Goal: Information Seeking & Learning: Understand process/instructions

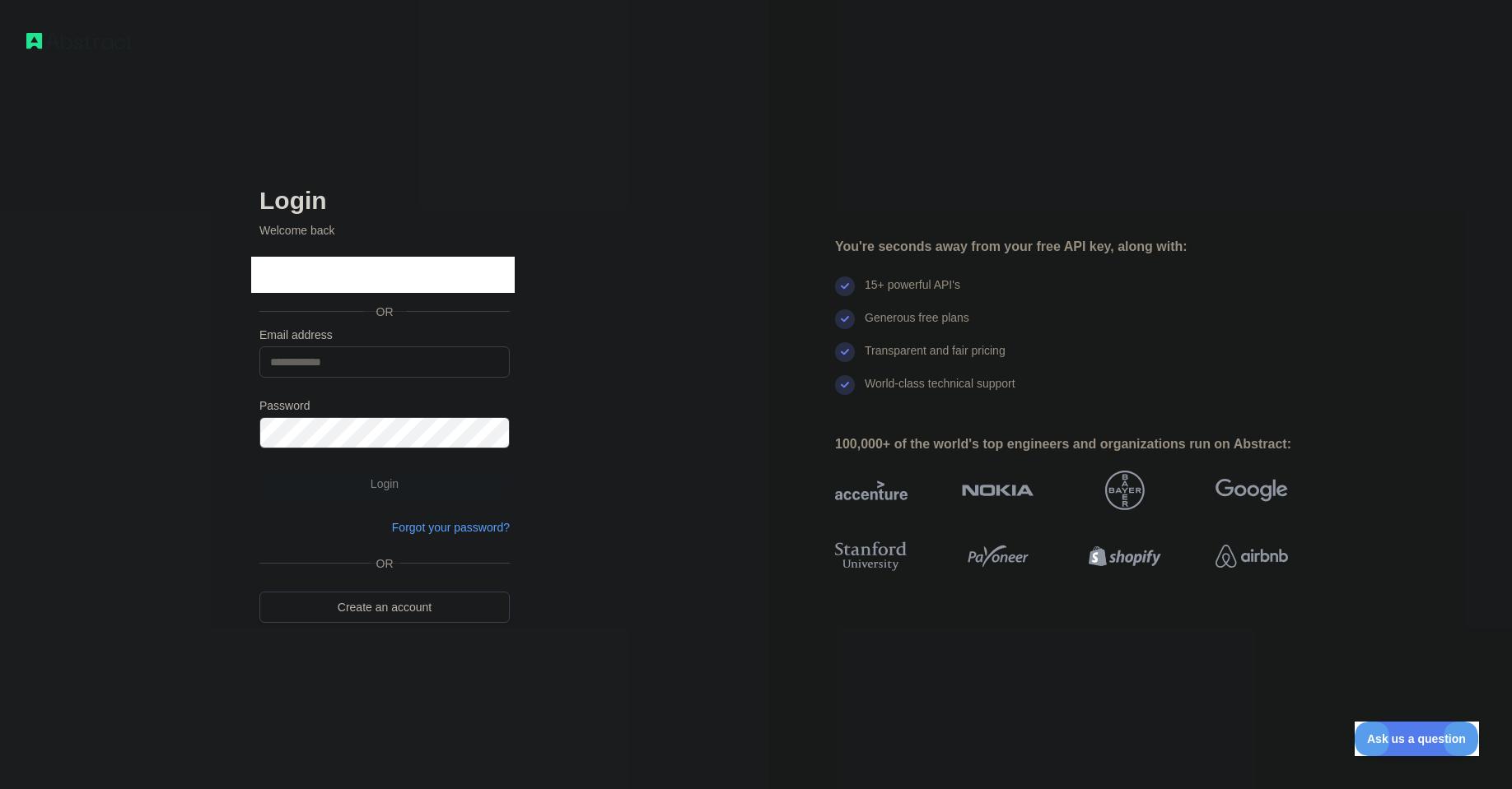
click at [453, 605] on link "Create an account" at bounding box center [384, 607] width 250 height 32
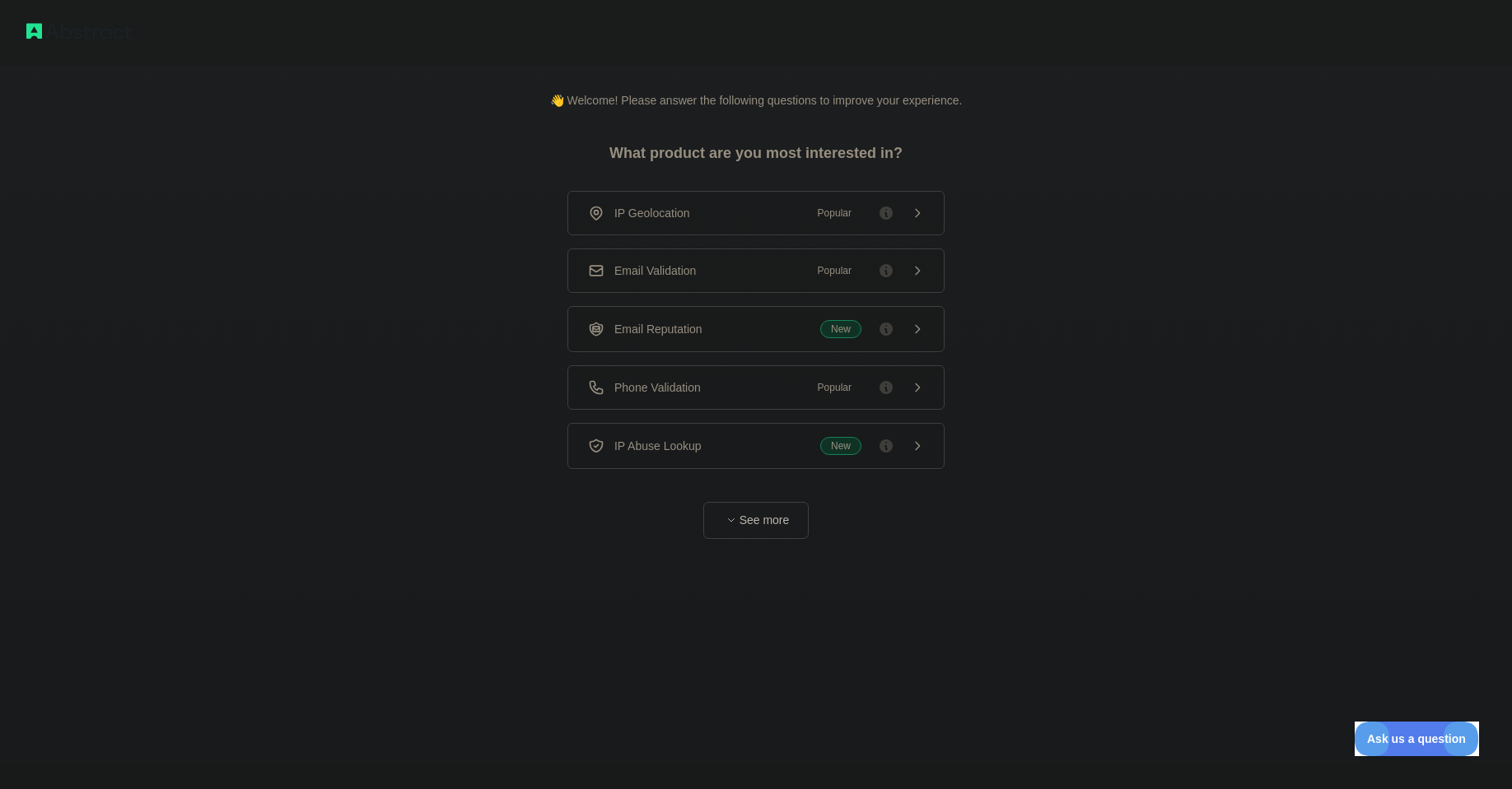
click at [751, 526] on button "See more" at bounding box center [755, 520] width 106 height 37
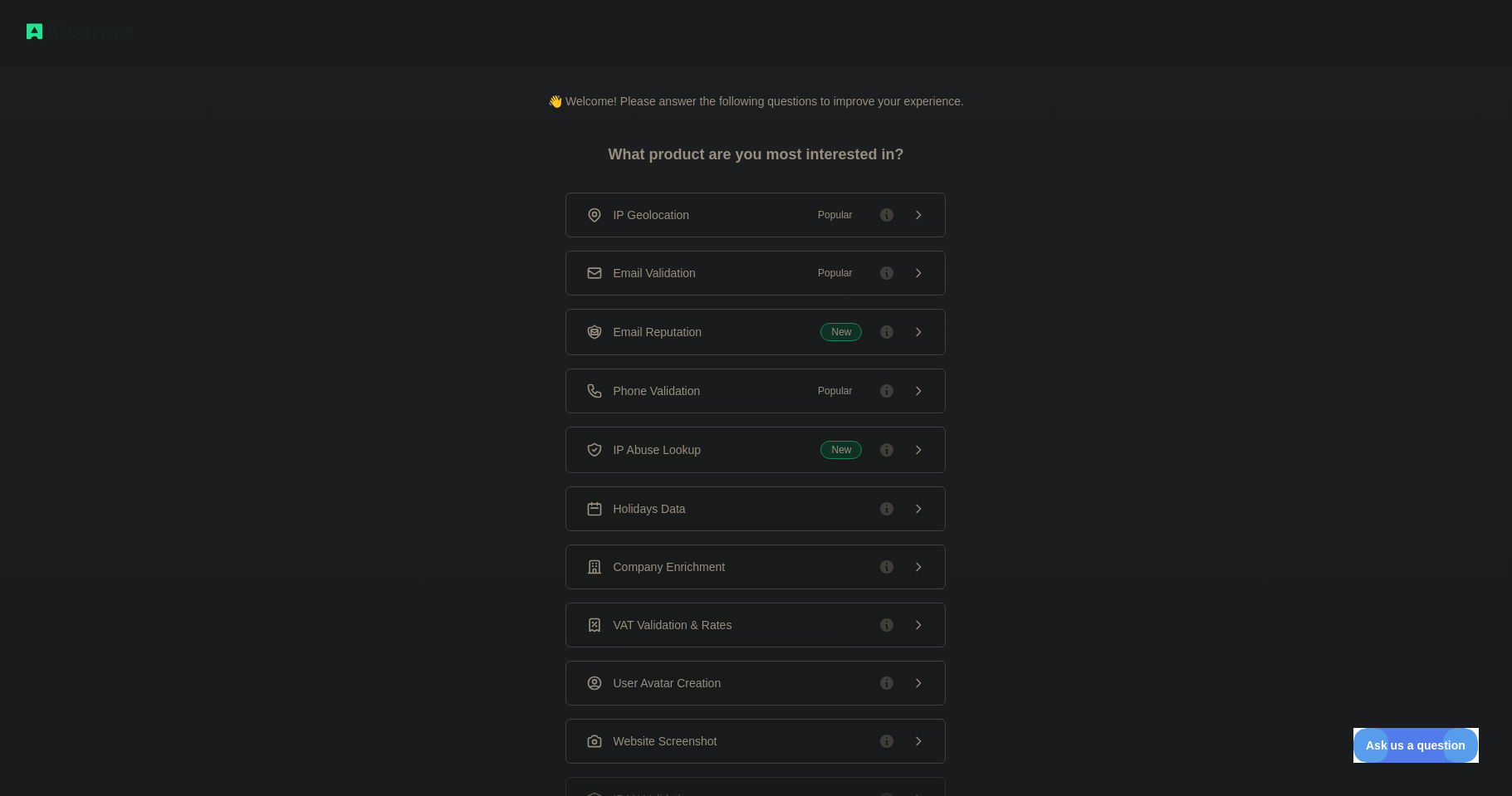
click at [732, 219] on div "IP Geolocation Popular" at bounding box center [756, 215] width 339 height 16
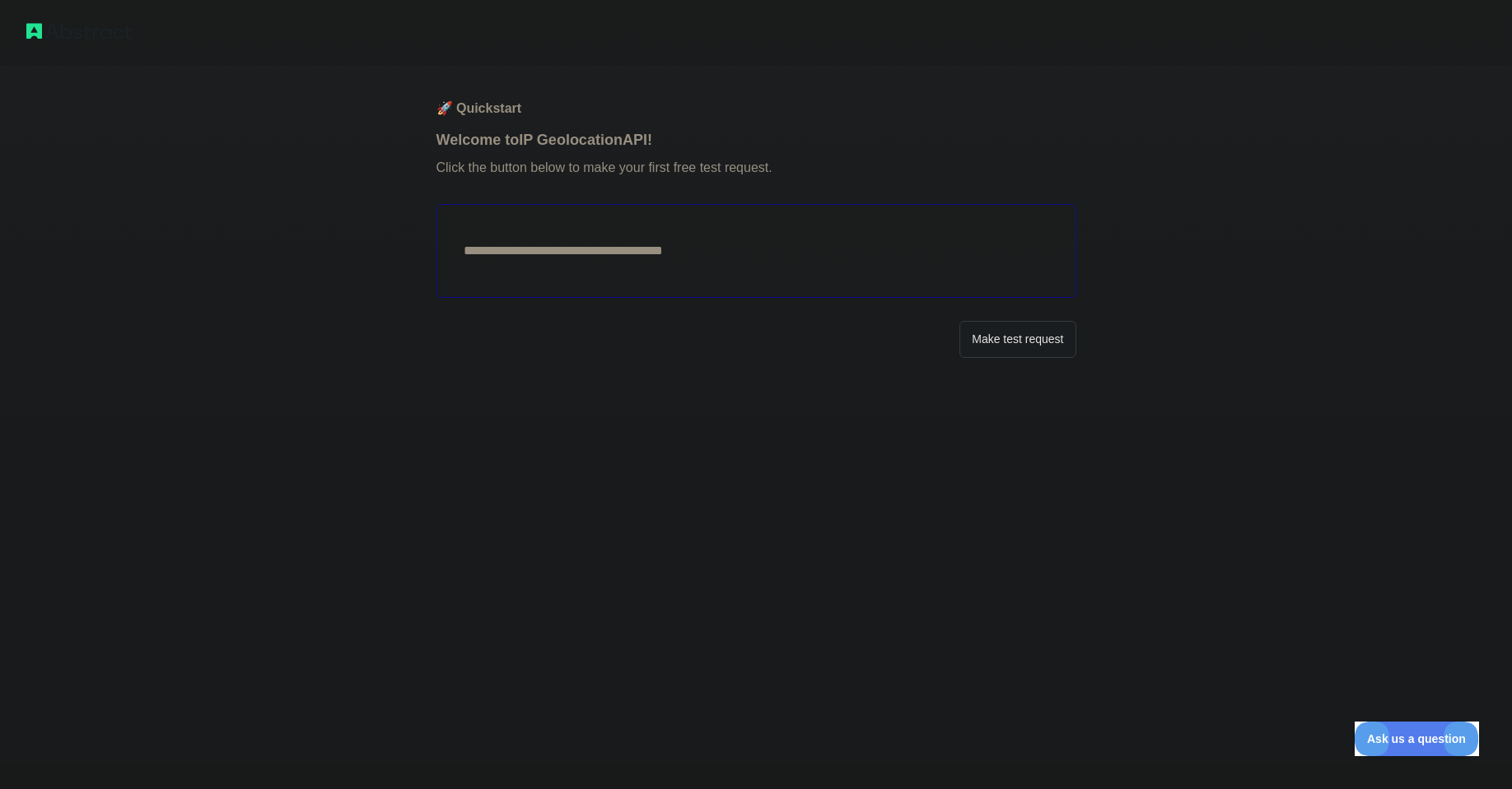
type textarea "**********"
click at [18, 29] on div at bounding box center [756, 32] width 1512 height 66
click at [31, 27] on img at bounding box center [79, 32] width 106 height 23
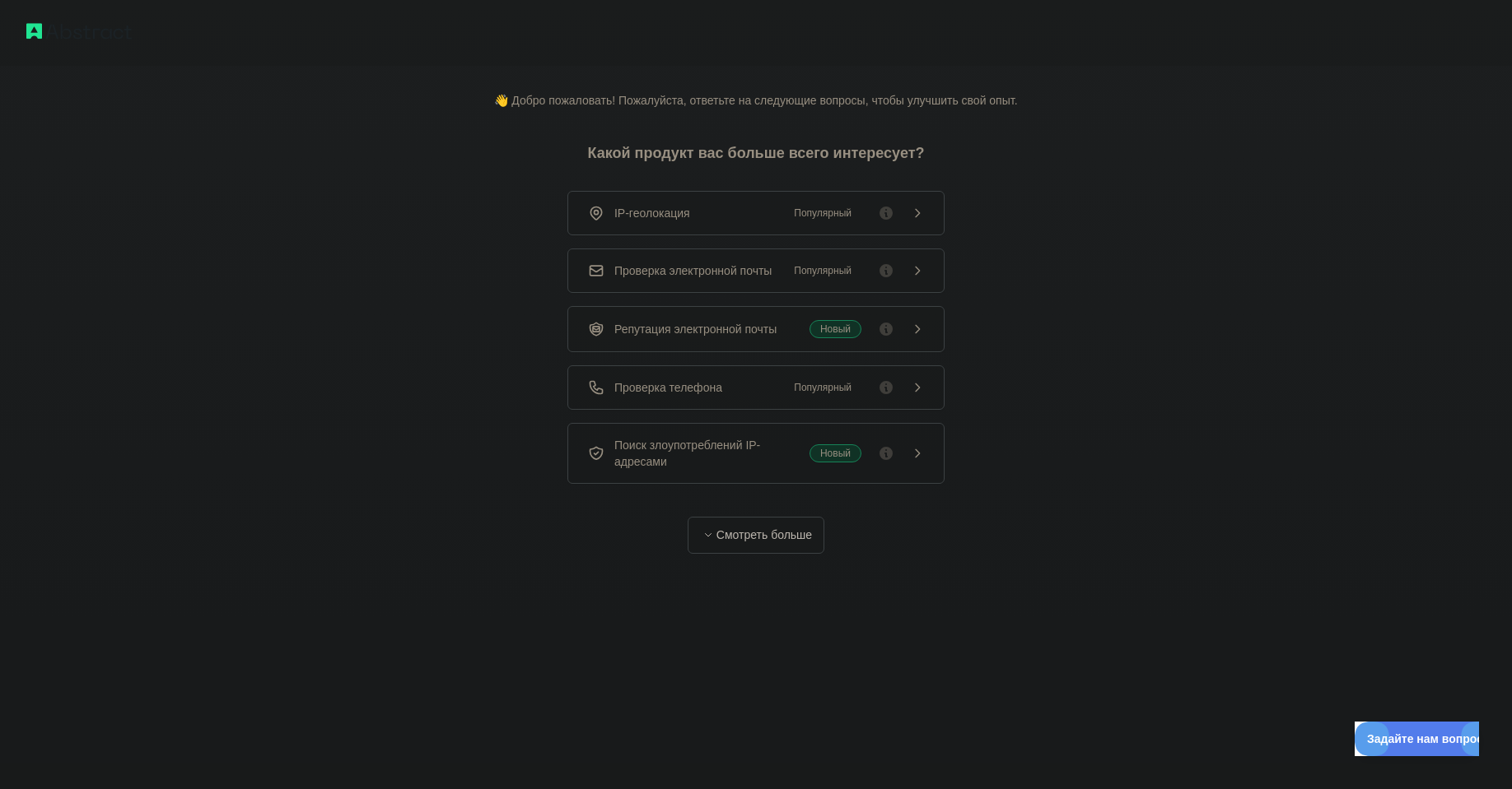
click at [1181, 110] on div "👋 Добро пожаловать! Пожалуйста, ответьте на следующие вопросы, чтобы улучшить с…" at bounding box center [756, 310] width 1512 height 619
click at [754, 535] on font "Смотреть больше" at bounding box center [764, 534] width 96 height 14
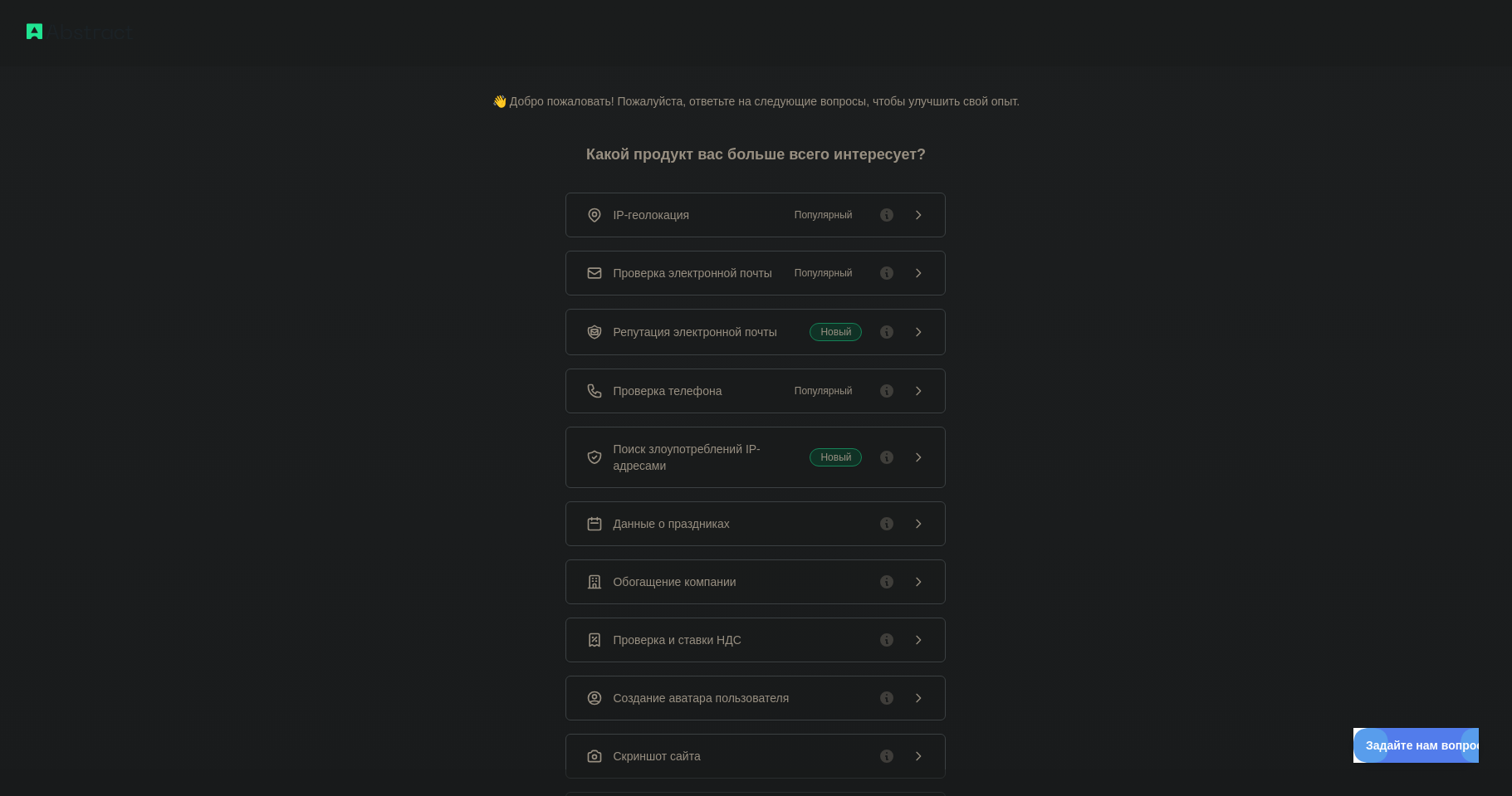
click at [918, 215] on div "IP-геолокация Популярный" at bounding box center [755, 214] width 380 height 45
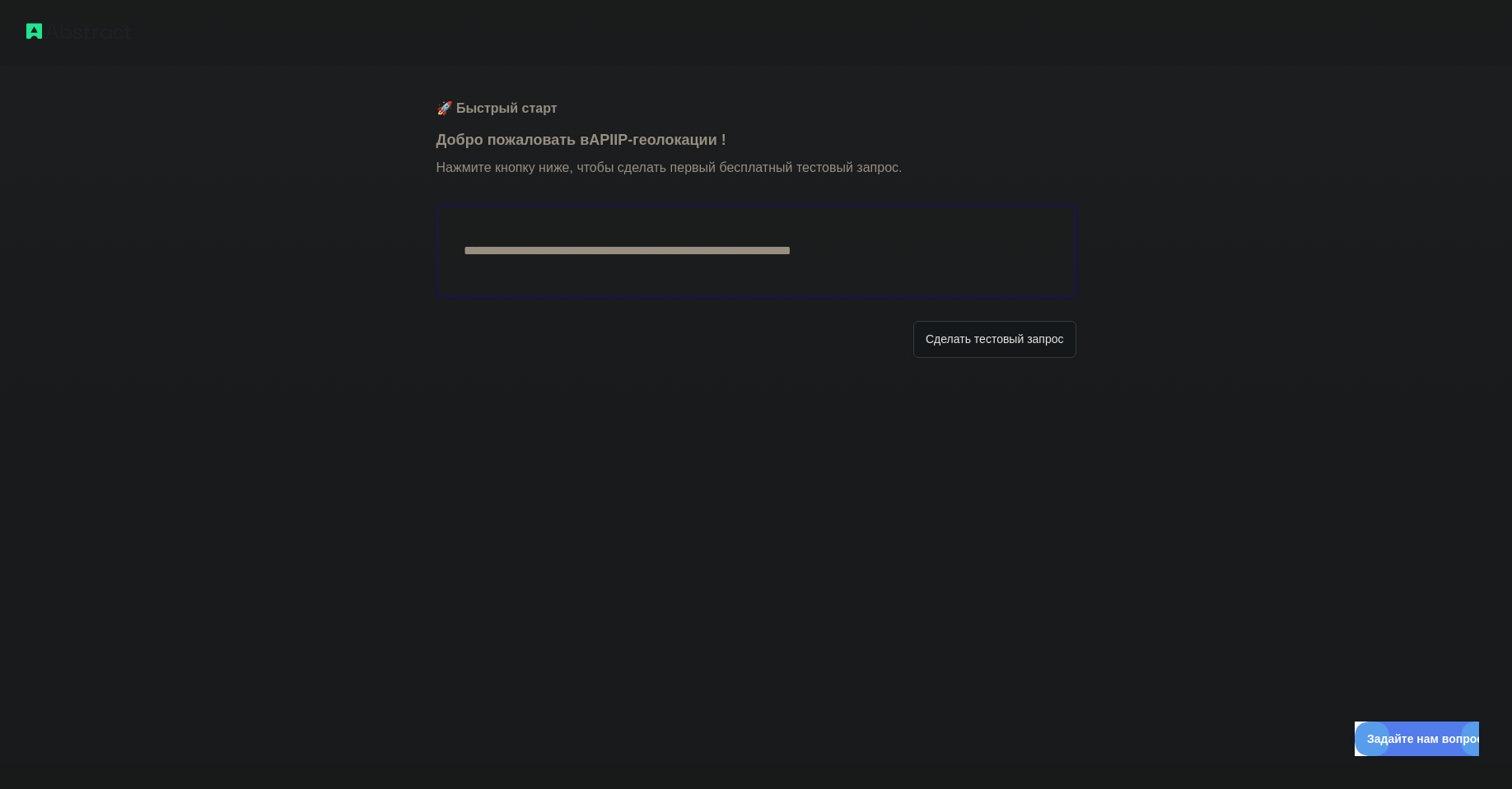
click at [1001, 339] on font "Сделать тестовый запрос" at bounding box center [994, 339] width 138 height 14
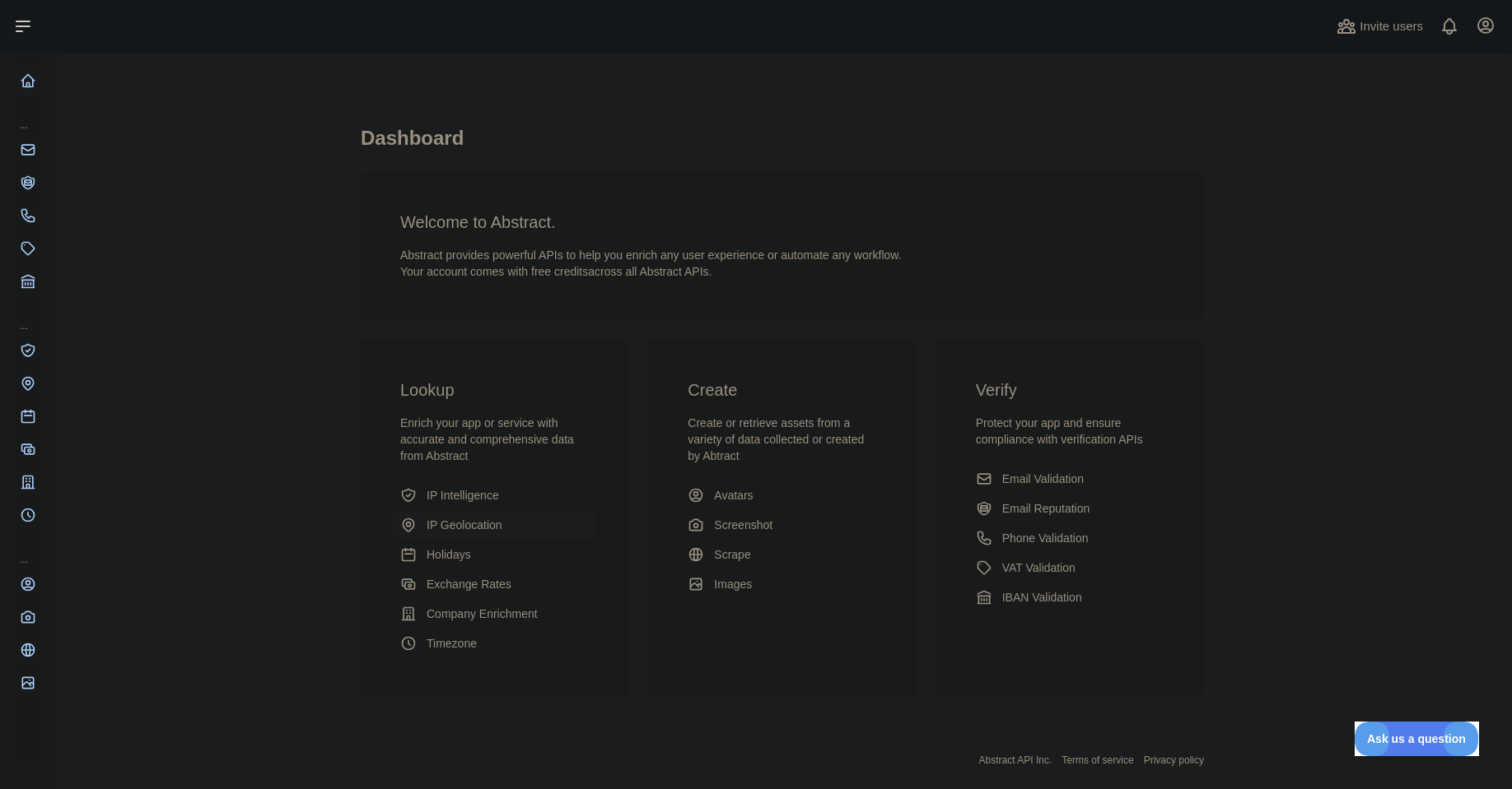
click at [480, 523] on span "IP Geolocation" at bounding box center [464, 524] width 76 height 16
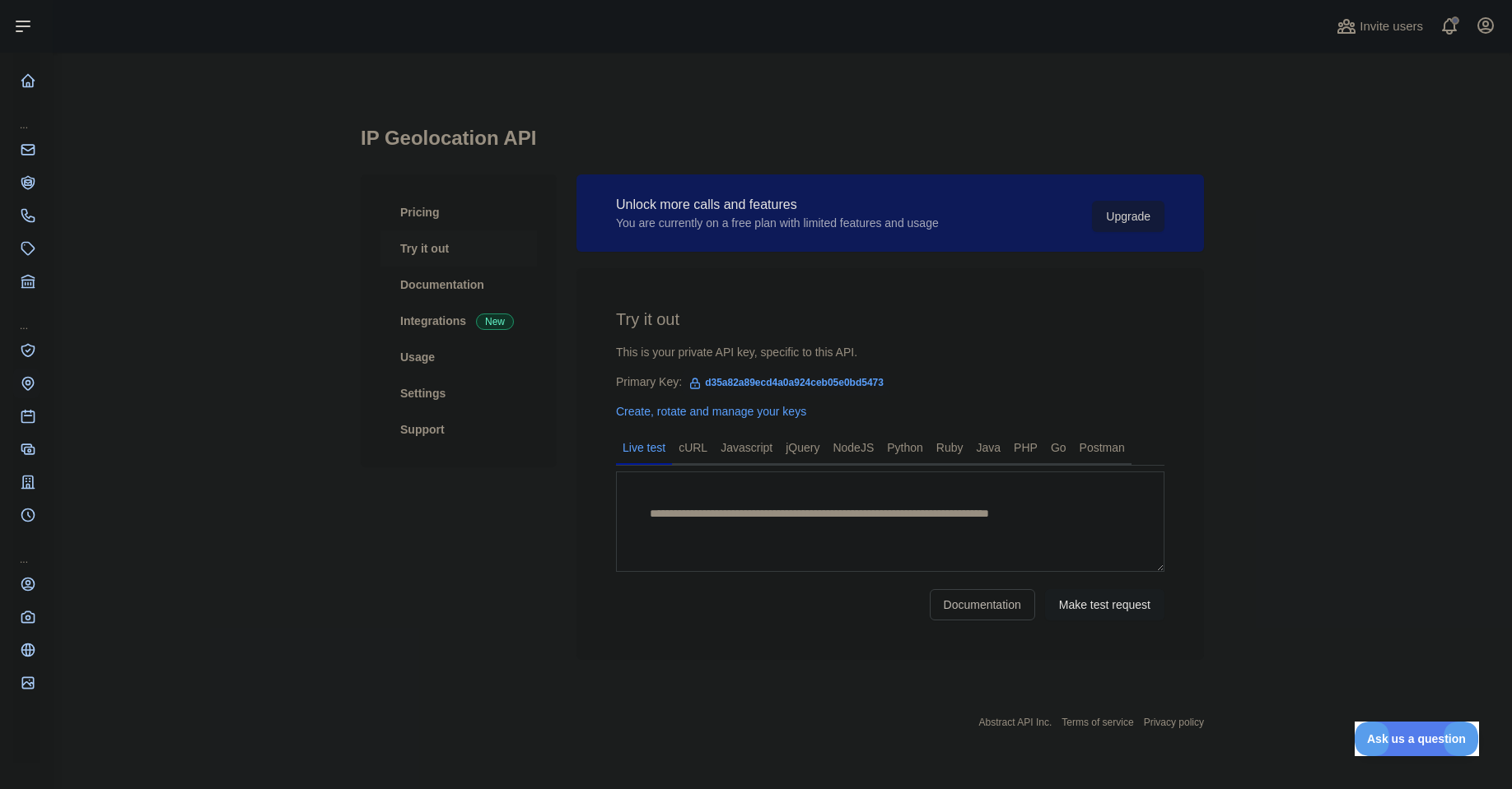
type textarea "**********"
click at [437, 361] on link "Usage" at bounding box center [458, 357] width 156 height 36
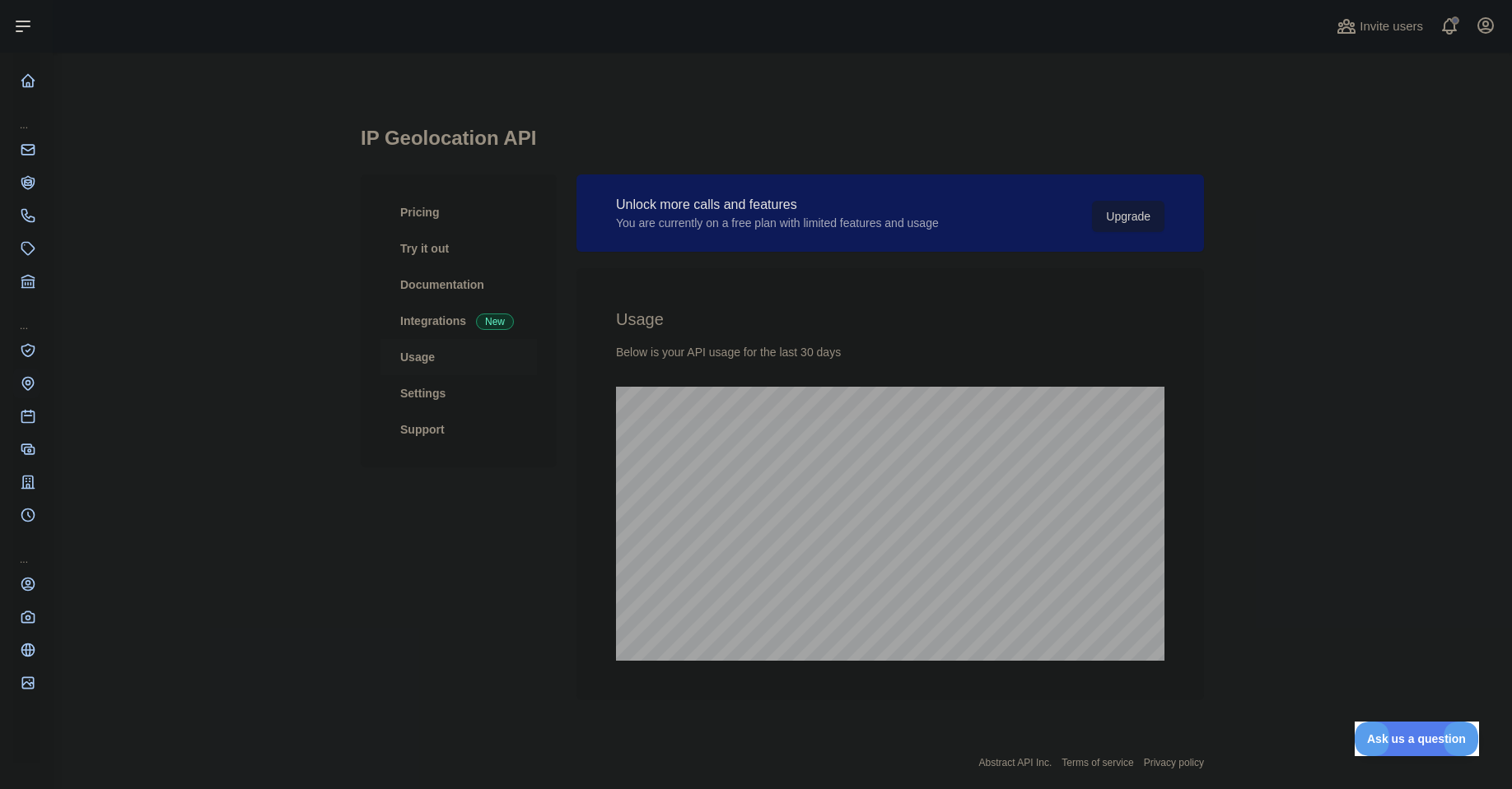
scroll to position [737, 1447]
click at [415, 251] on link "Try it out" at bounding box center [458, 248] width 156 height 36
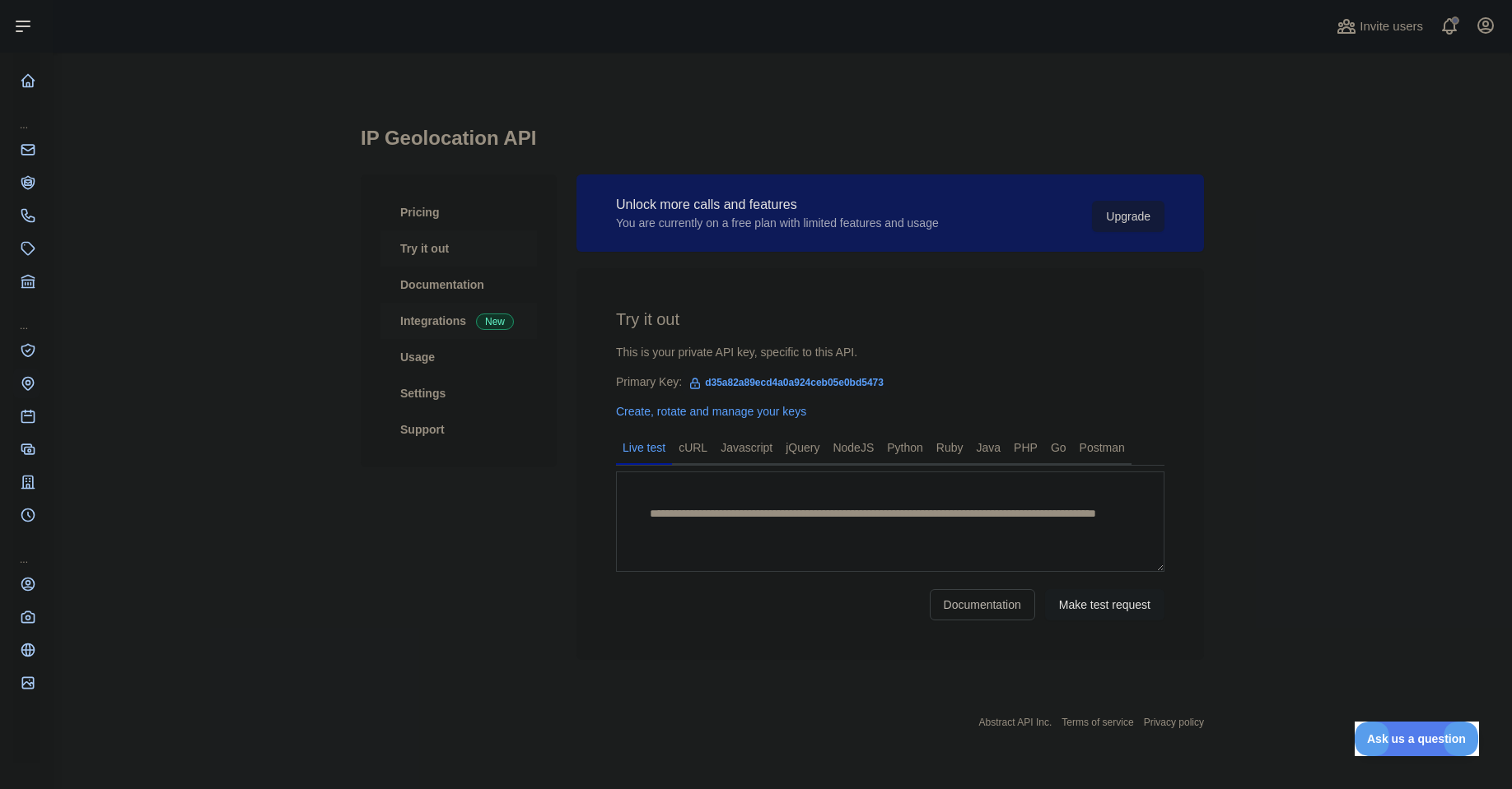
click at [443, 317] on link "Integrations New" at bounding box center [458, 320] width 156 height 36
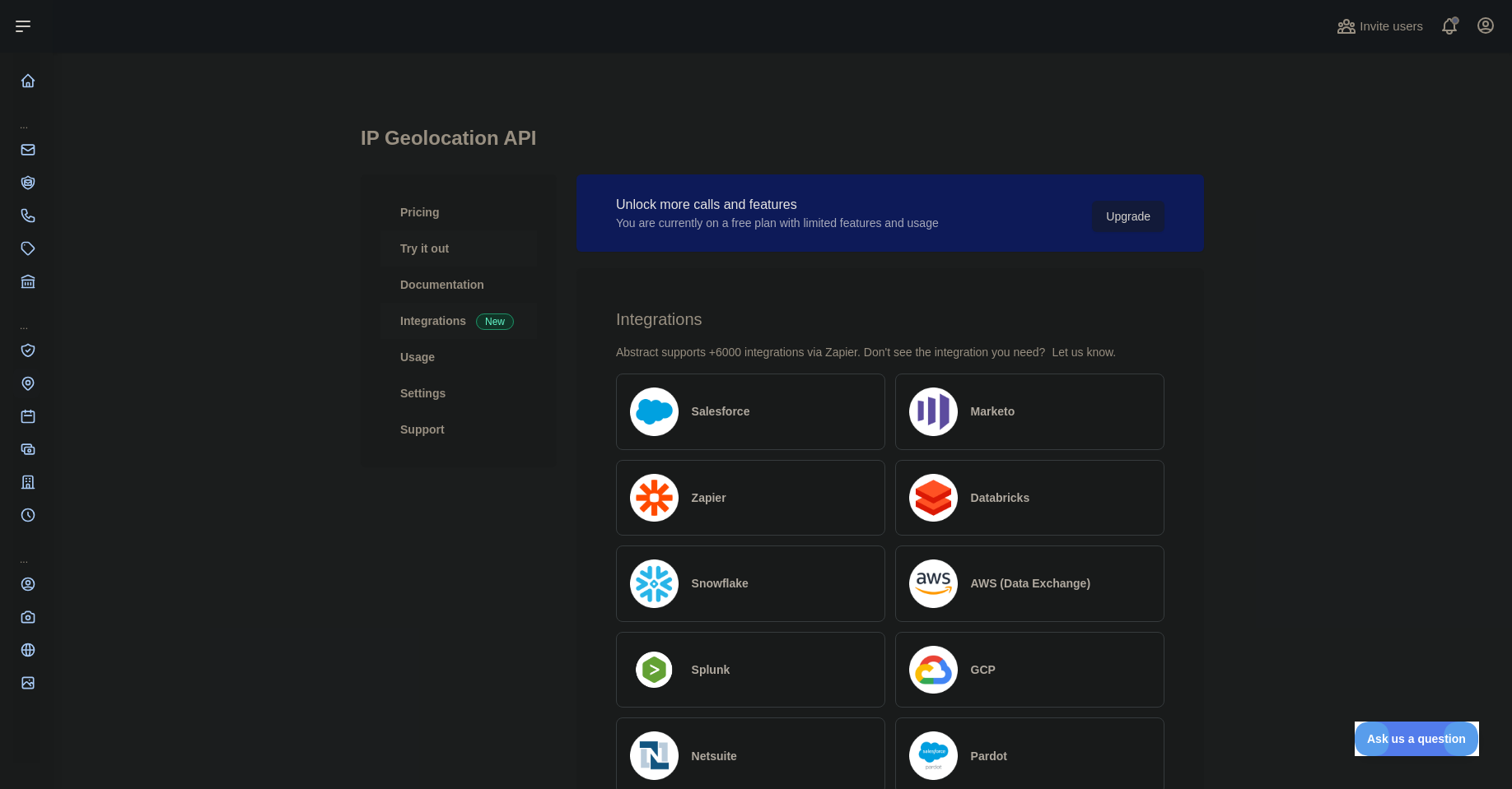
click at [444, 263] on link "Try it out" at bounding box center [458, 248] width 156 height 36
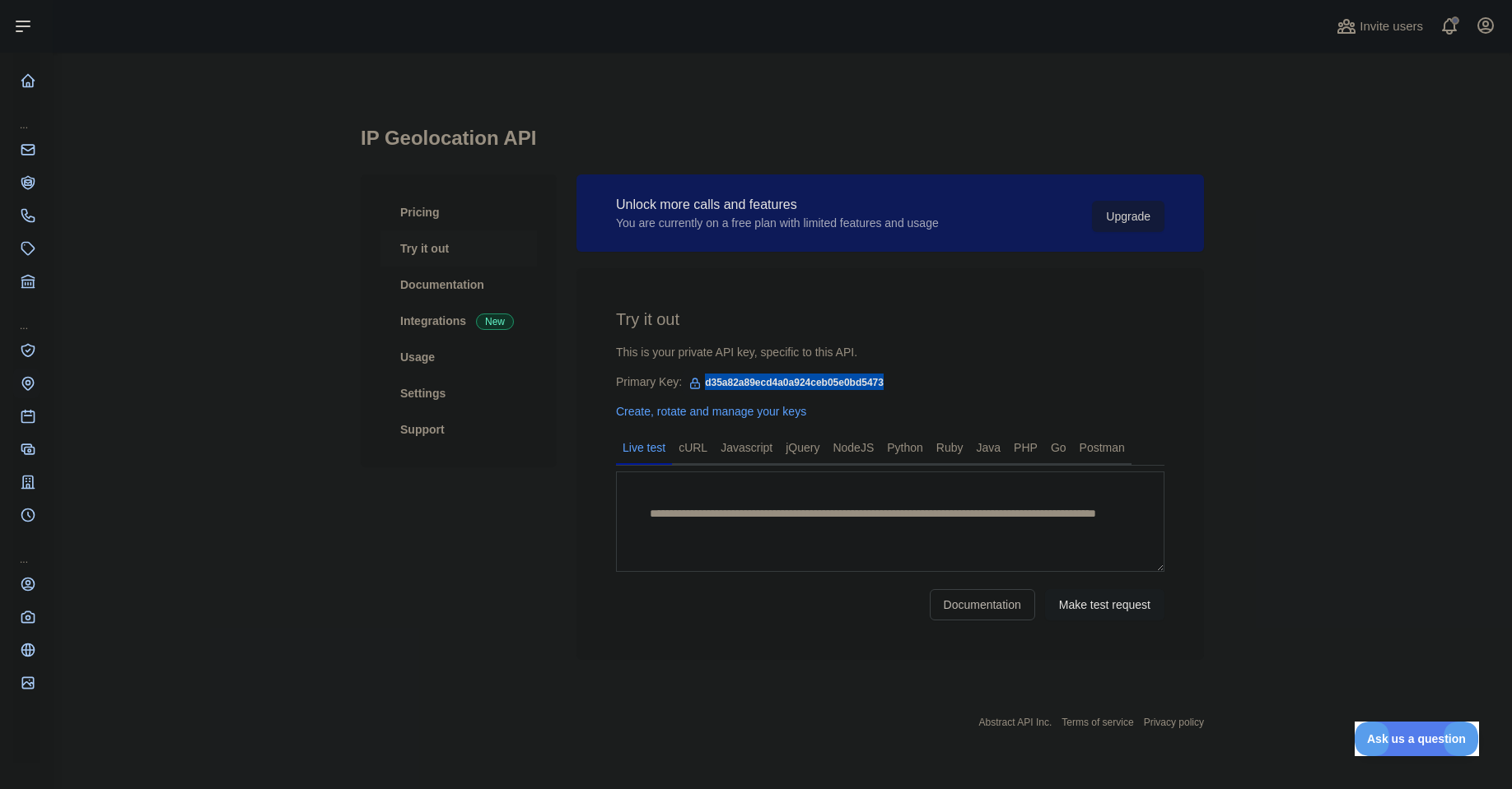
drag, startPoint x: 702, startPoint y: 383, endPoint x: 895, endPoint y: 379, distance: 193.0
click at [895, 379] on div "Primary Key: d35a82a89ecd4a0a924ceb05e0bd5473" at bounding box center [890, 382] width 548 height 16
copy span "d35a82a89ecd4a0a924ceb05e0bd5473"
